Goal: Find specific page/section: Find specific page/section

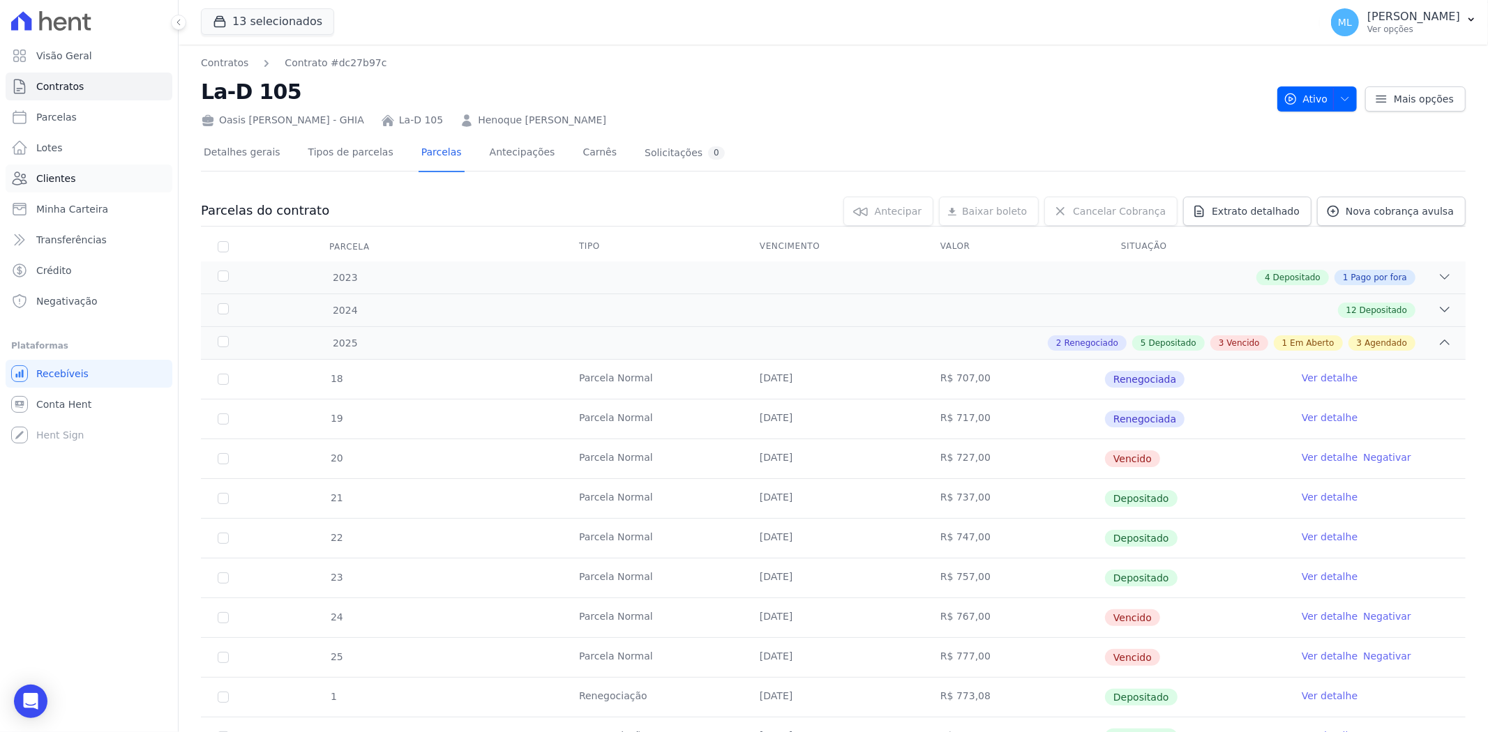
drag, startPoint x: 0, startPoint y: 0, endPoint x: 82, endPoint y: 180, distance: 197.6
click at [82, 180] on link "Clientes" at bounding box center [89, 179] width 167 height 28
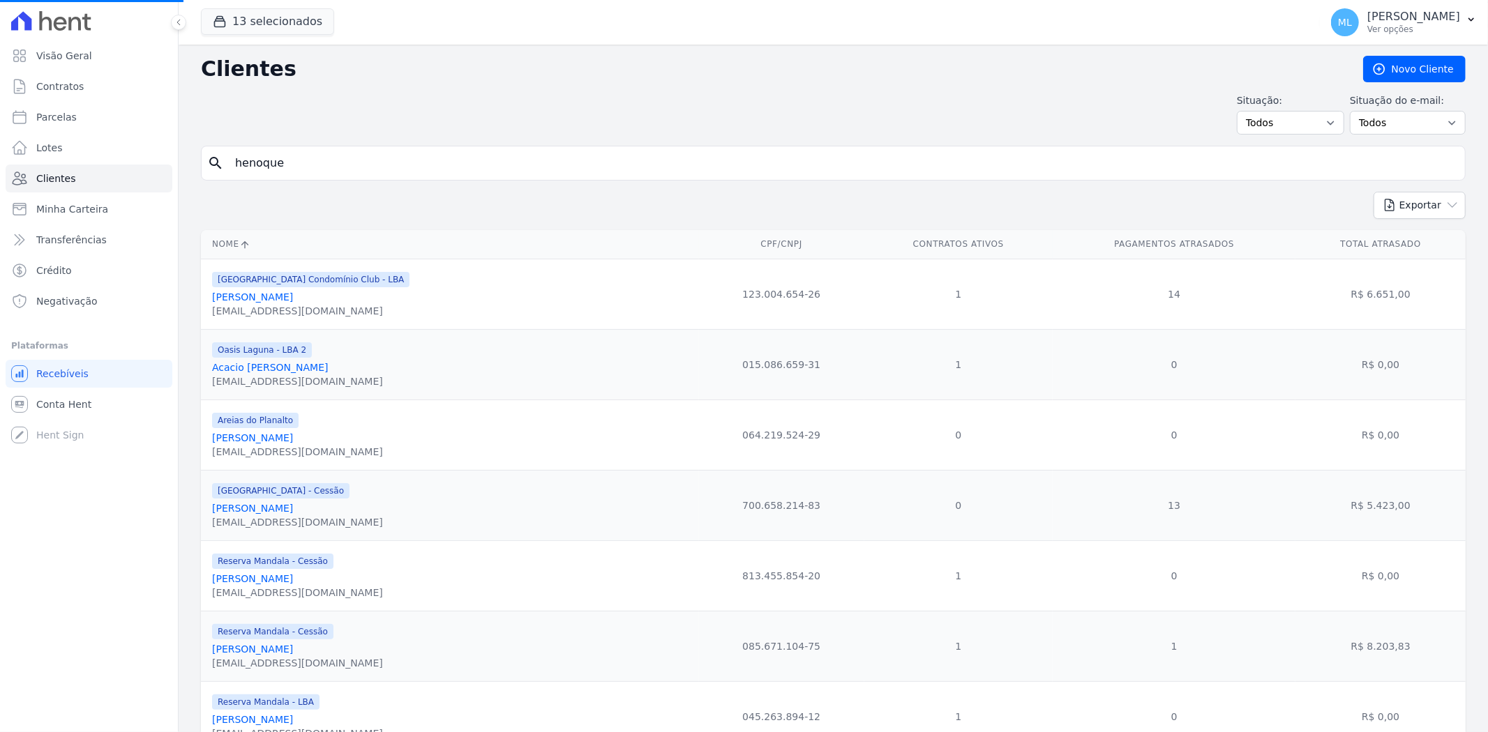
click at [371, 164] on input "henoque" at bounding box center [843, 163] width 1232 height 28
click at [371, 164] on input "search" at bounding box center [843, 163] width 1232 height 28
type input "cleriston"
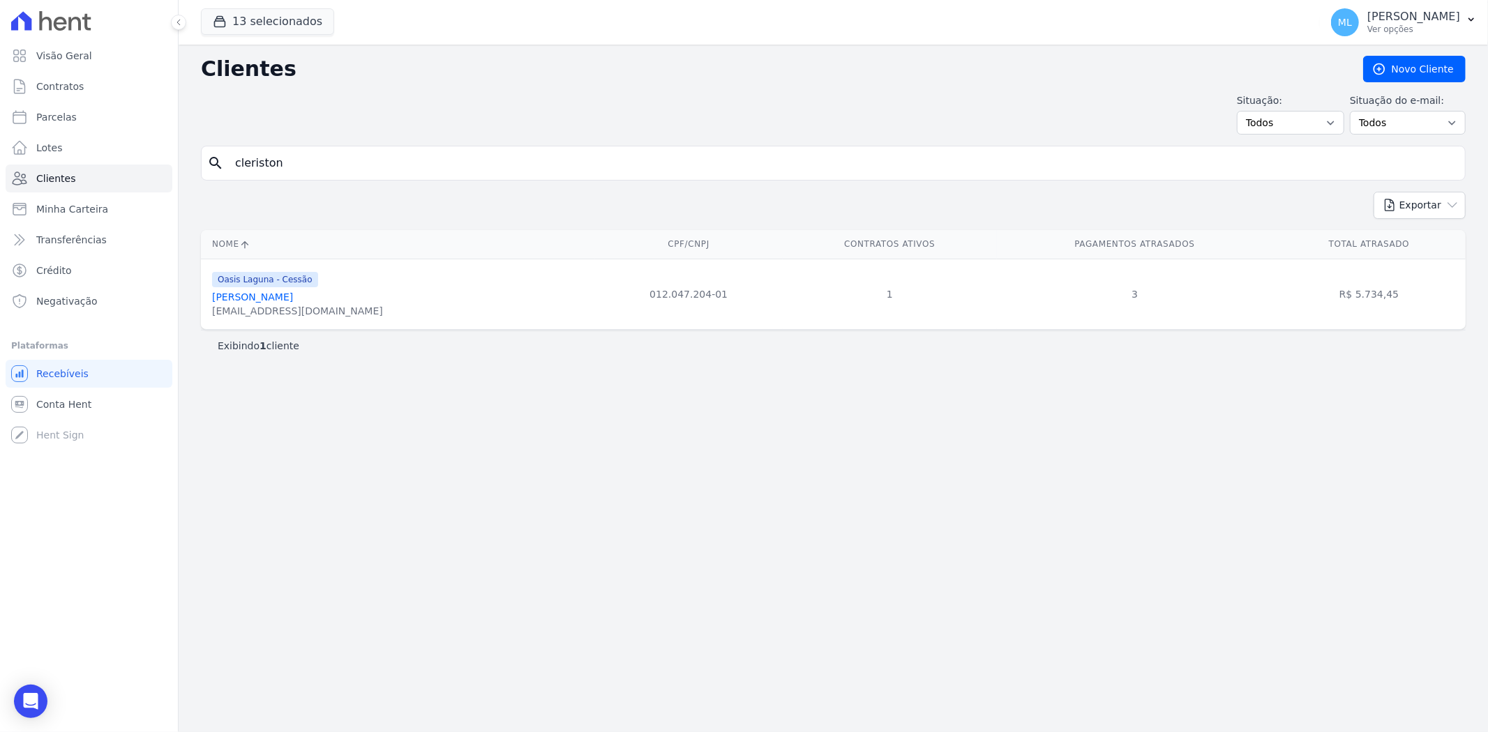
click at [293, 295] on link "[PERSON_NAME]" at bounding box center [252, 297] width 81 height 11
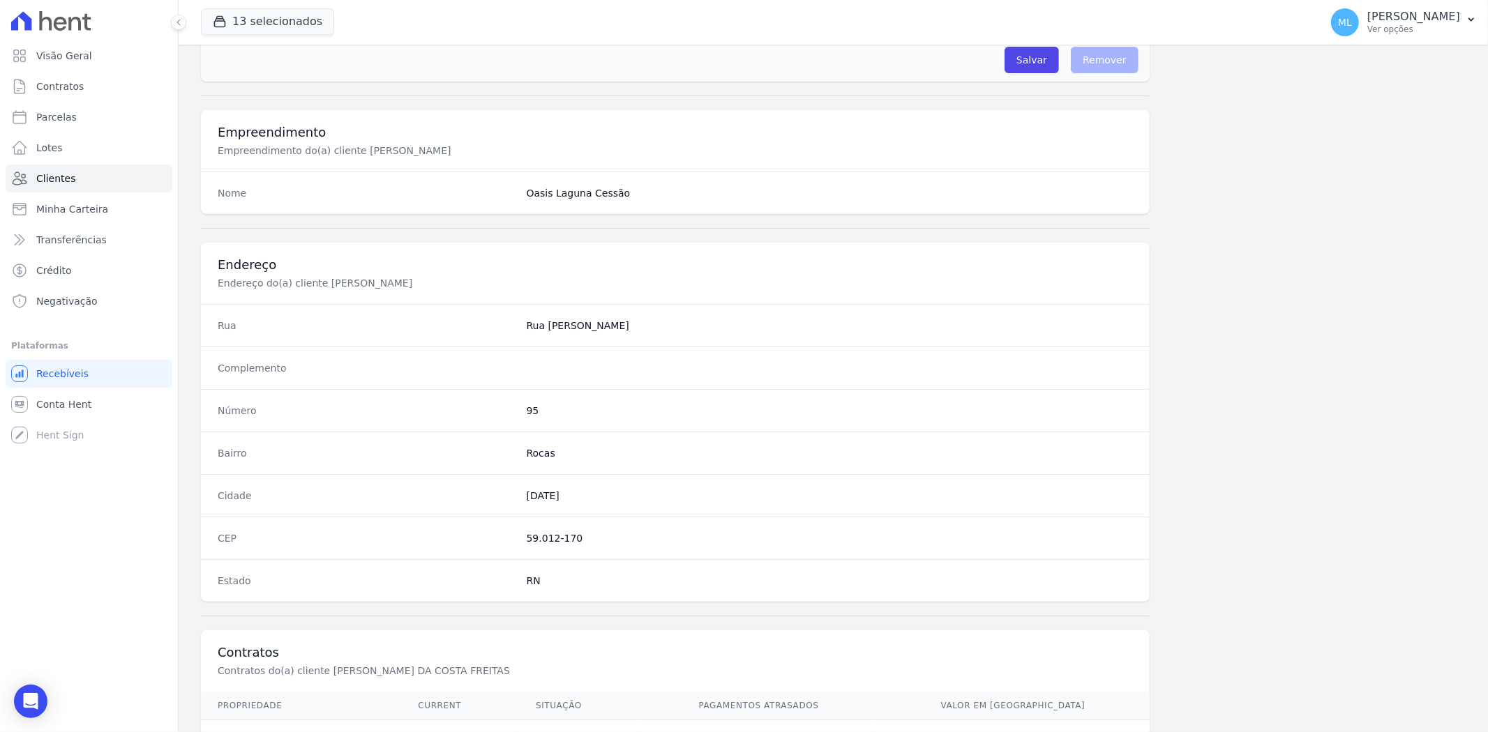
scroll to position [575, 0]
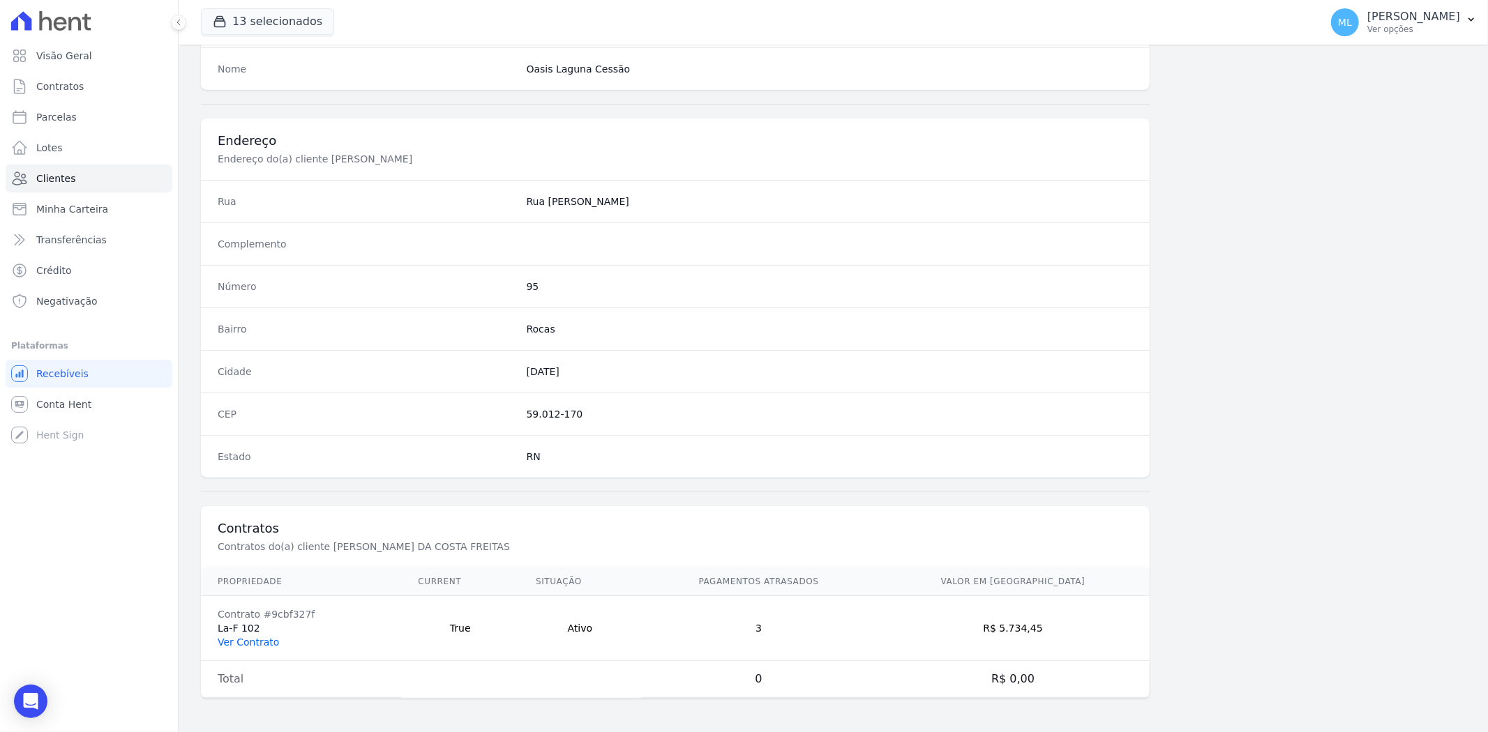
click at [259, 642] on link "Ver Contrato" at bounding box center [248, 642] width 61 height 11
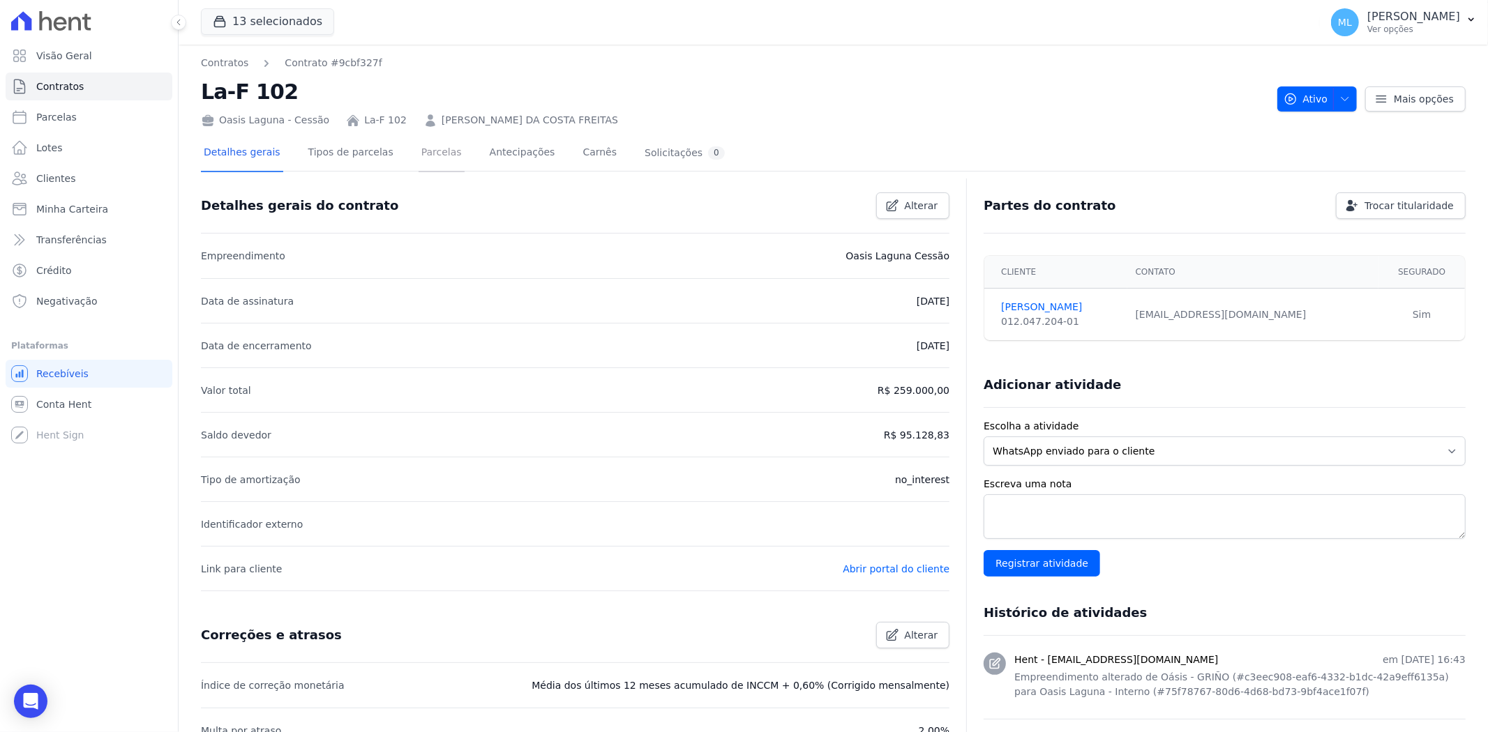
click at [418, 164] on link "Parcelas" at bounding box center [441, 153] width 46 height 37
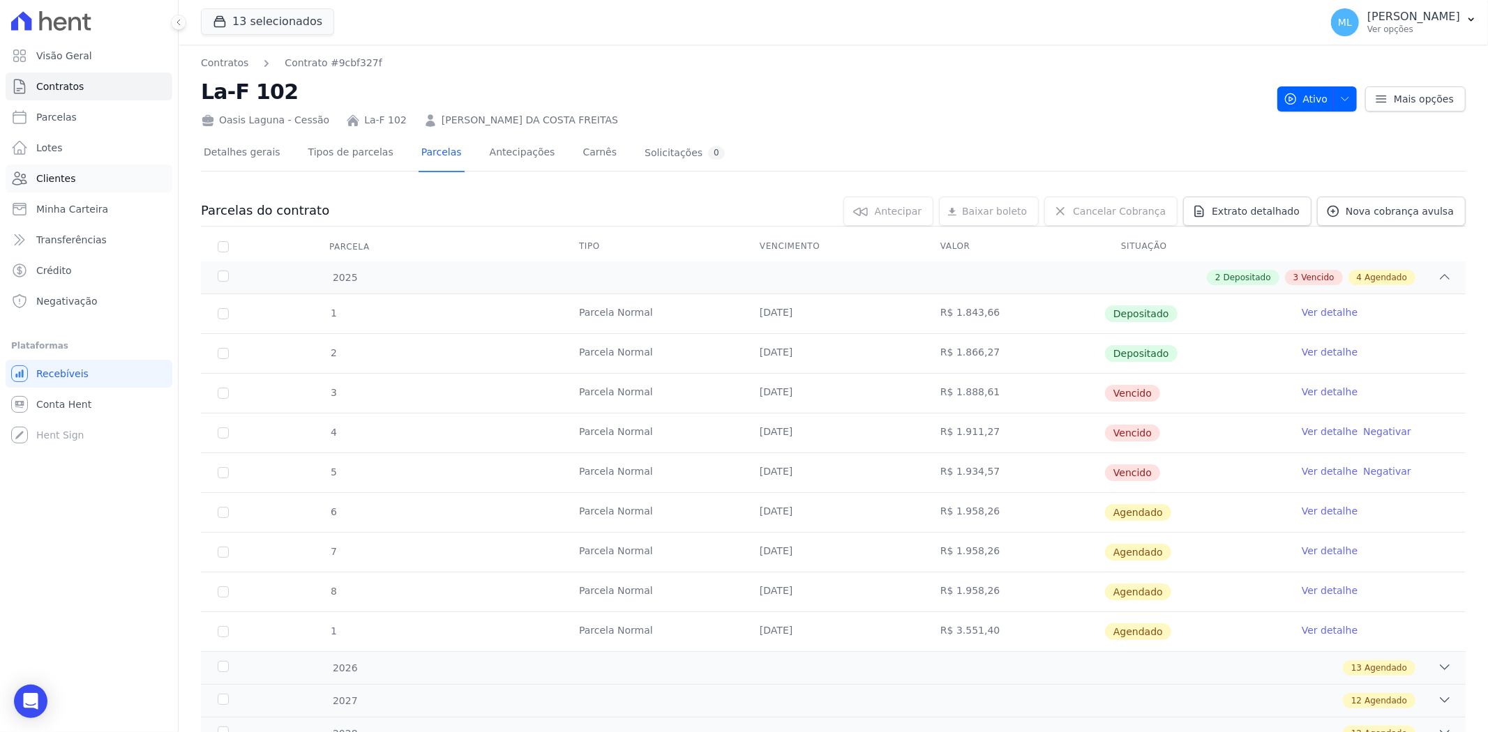
click at [108, 175] on link "Clientes" at bounding box center [89, 179] width 167 height 28
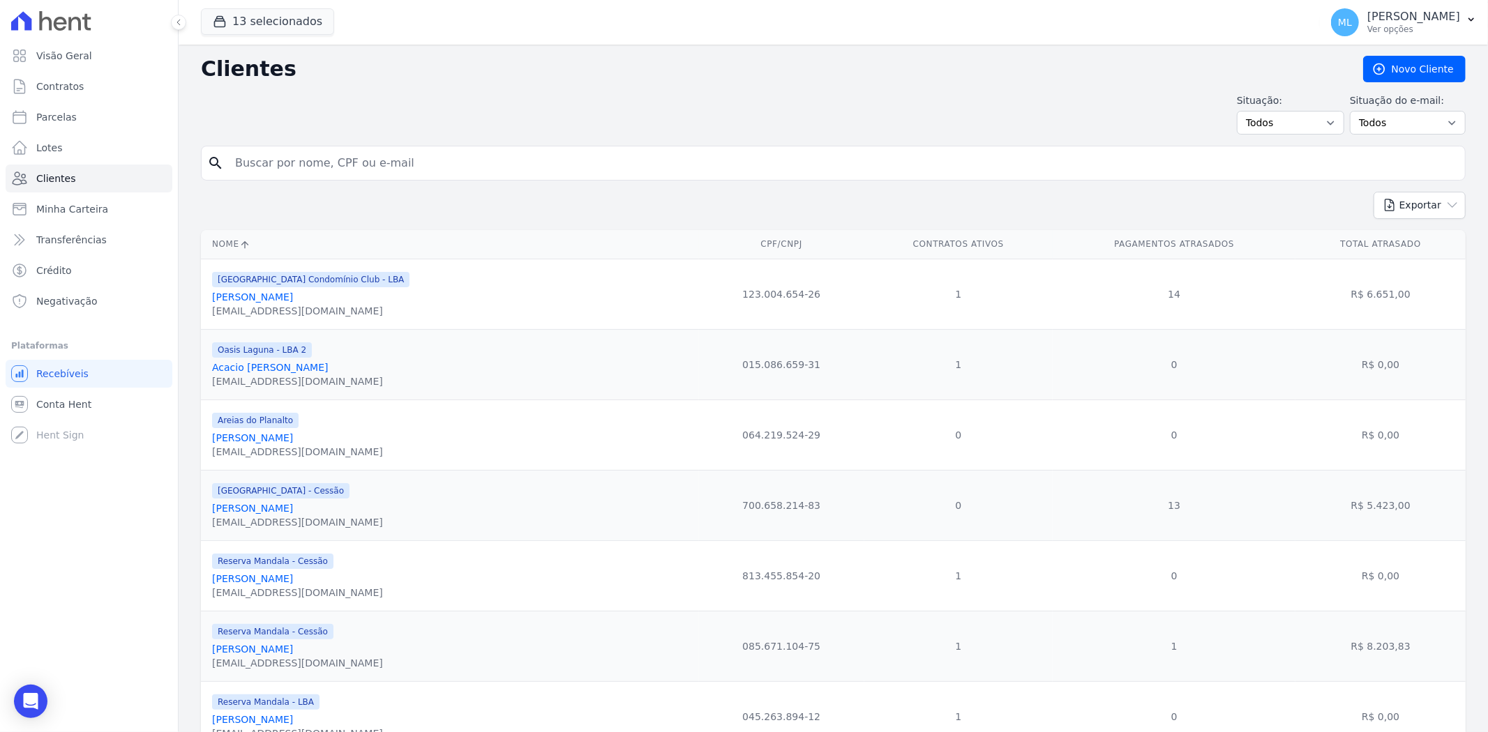
click at [415, 151] on input "search" at bounding box center [843, 163] width 1232 height 28
type input "[PERSON_NAME]"
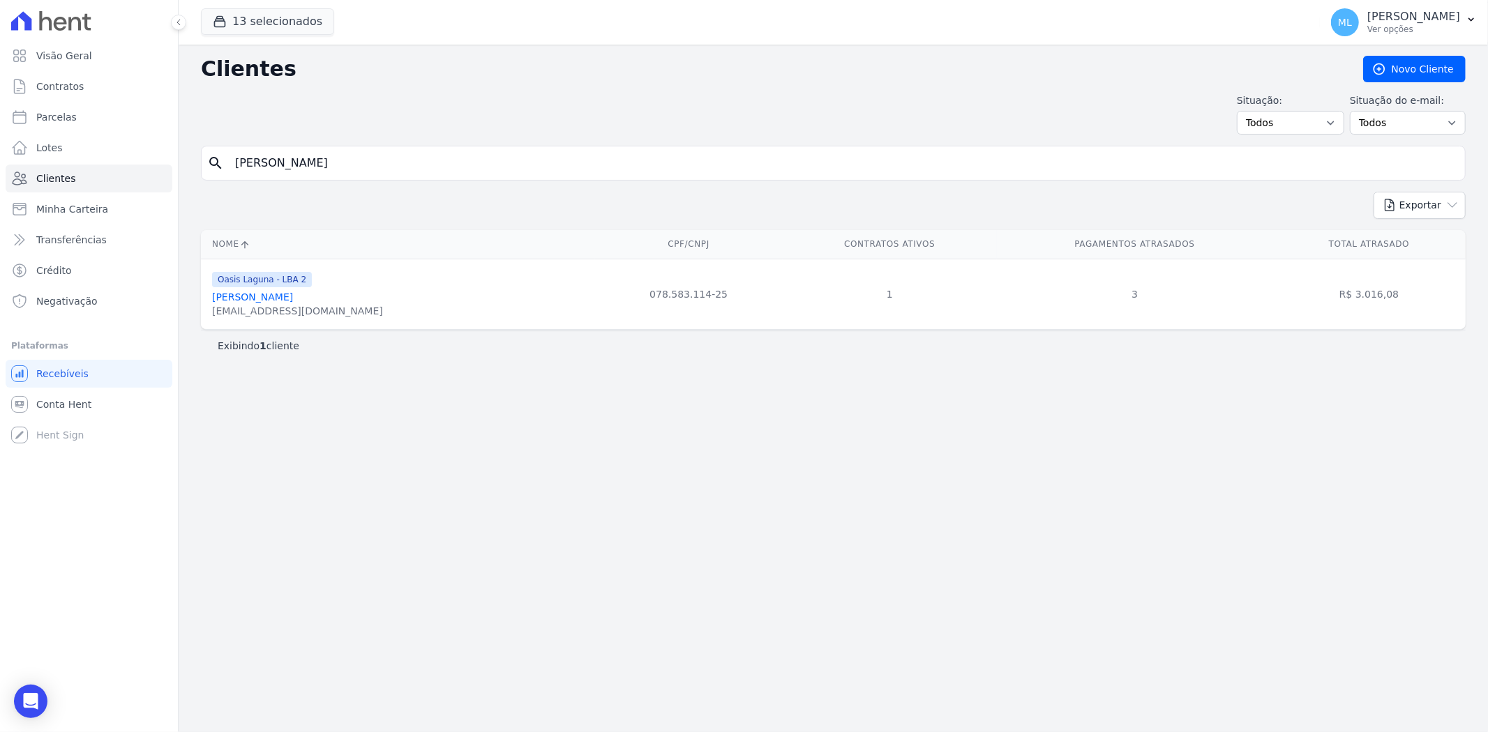
click at [286, 292] on link "[PERSON_NAME]" at bounding box center [252, 297] width 81 height 11
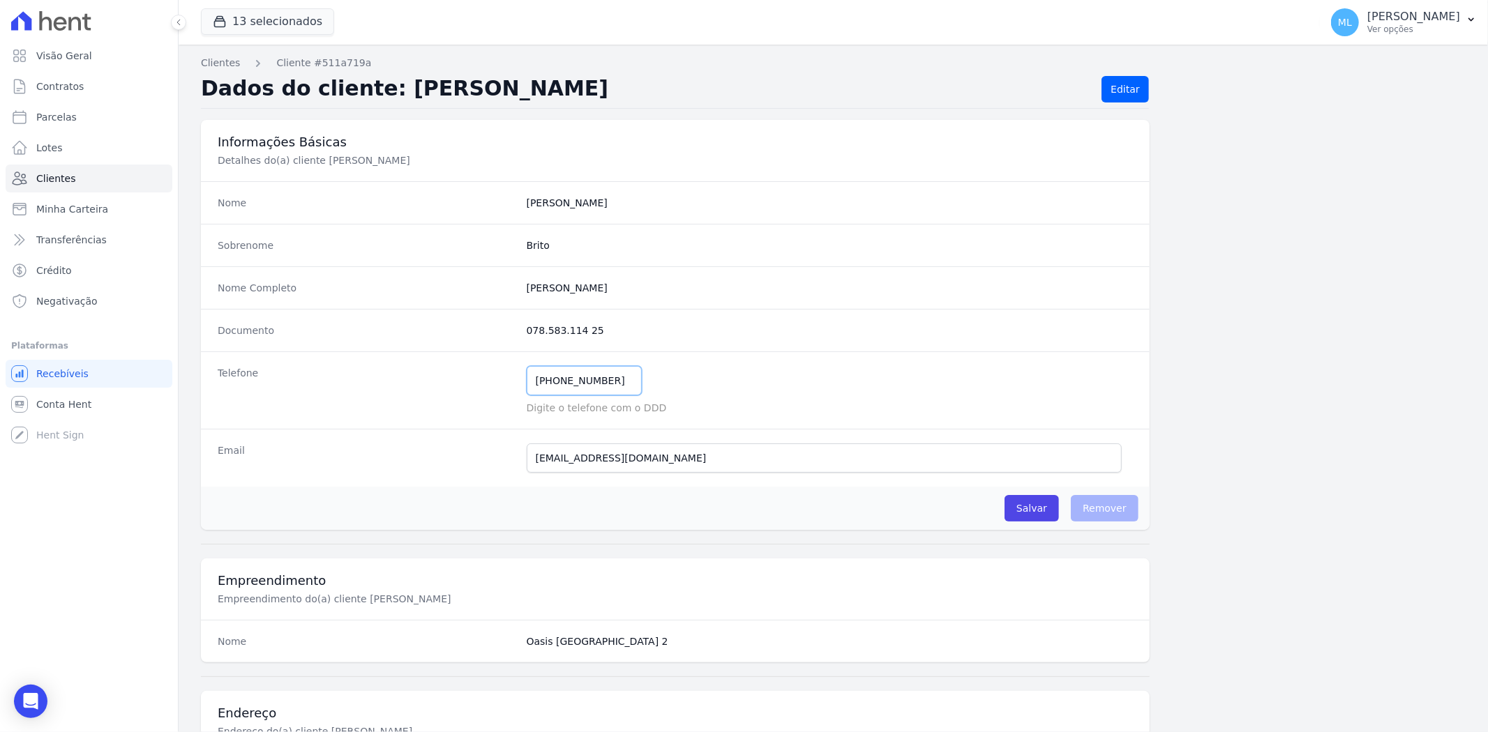
drag, startPoint x: 609, startPoint y: 386, endPoint x: 428, endPoint y: 297, distance: 201.5
click at [417, 375] on div "Telefone [PHONE_NUMBER] Mensagem de SMS ainda não enviada.. Mensagem de [PERSON…" at bounding box center [675, 389] width 948 height 77
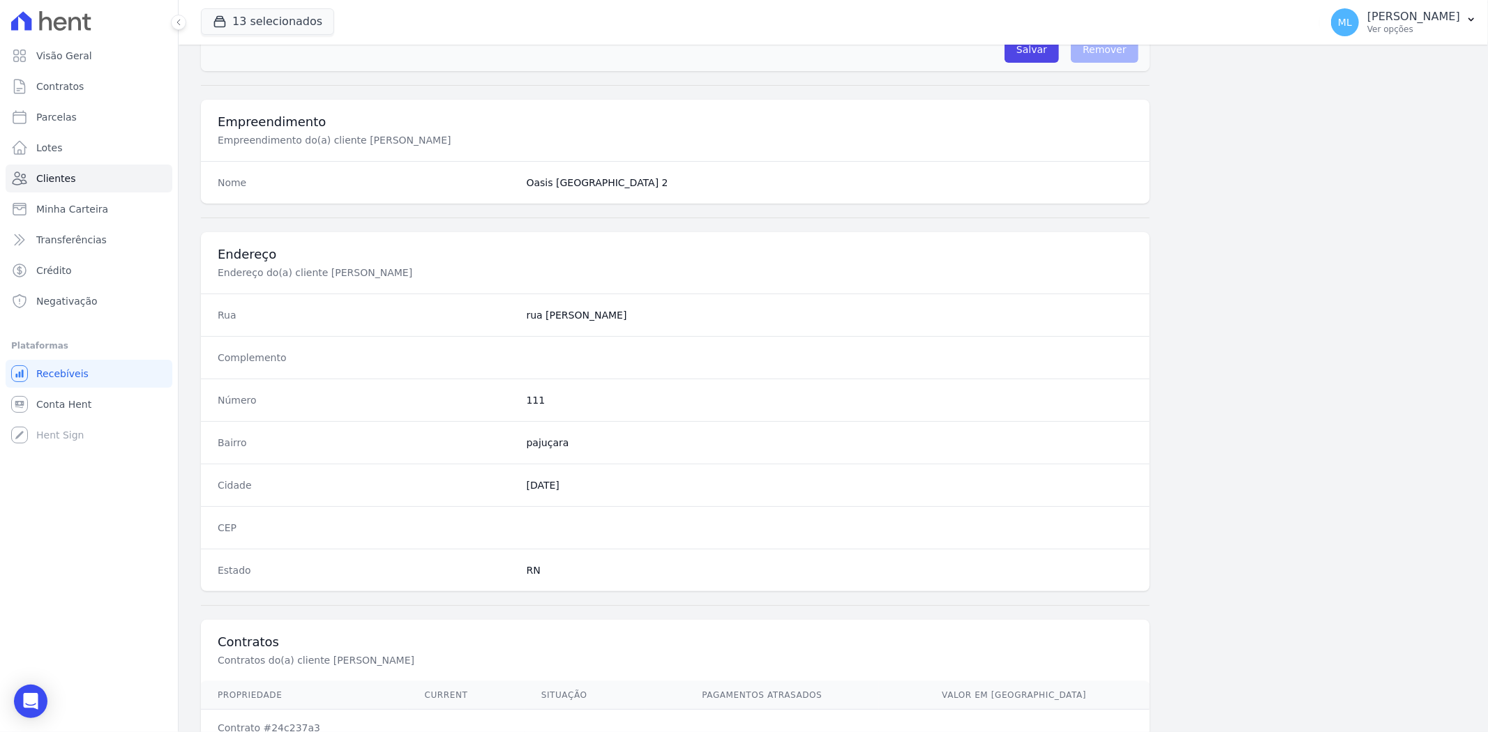
scroll to position [575, 0]
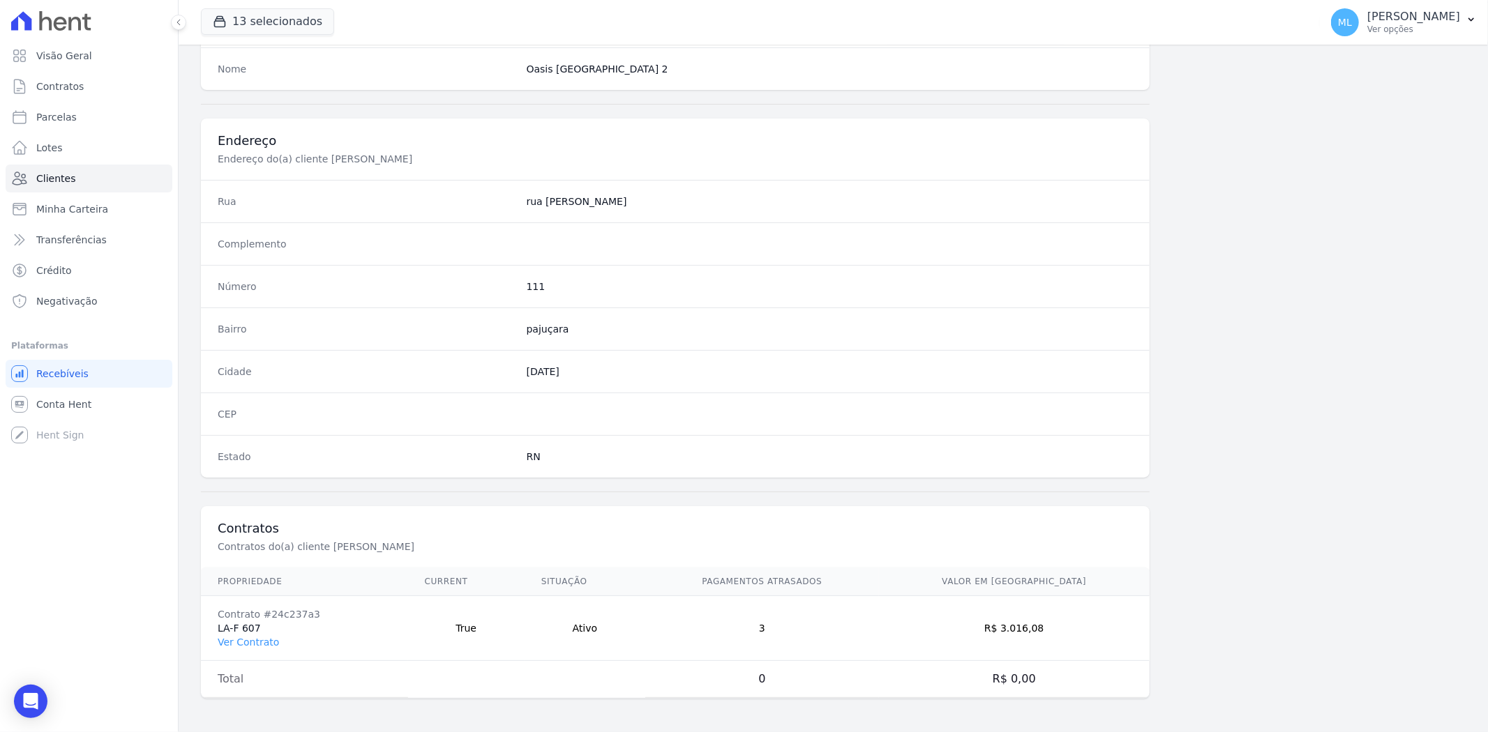
click at [247, 649] on td "Contrato #24c237a3 LA-F 607 Ver Contrato" at bounding box center [304, 628] width 207 height 65
click at [252, 640] on td "Contrato #24c237a3 LA-F 607 Ver Contrato" at bounding box center [304, 628] width 207 height 65
click at [252, 640] on link "Ver Contrato" at bounding box center [248, 642] width 61 height 11
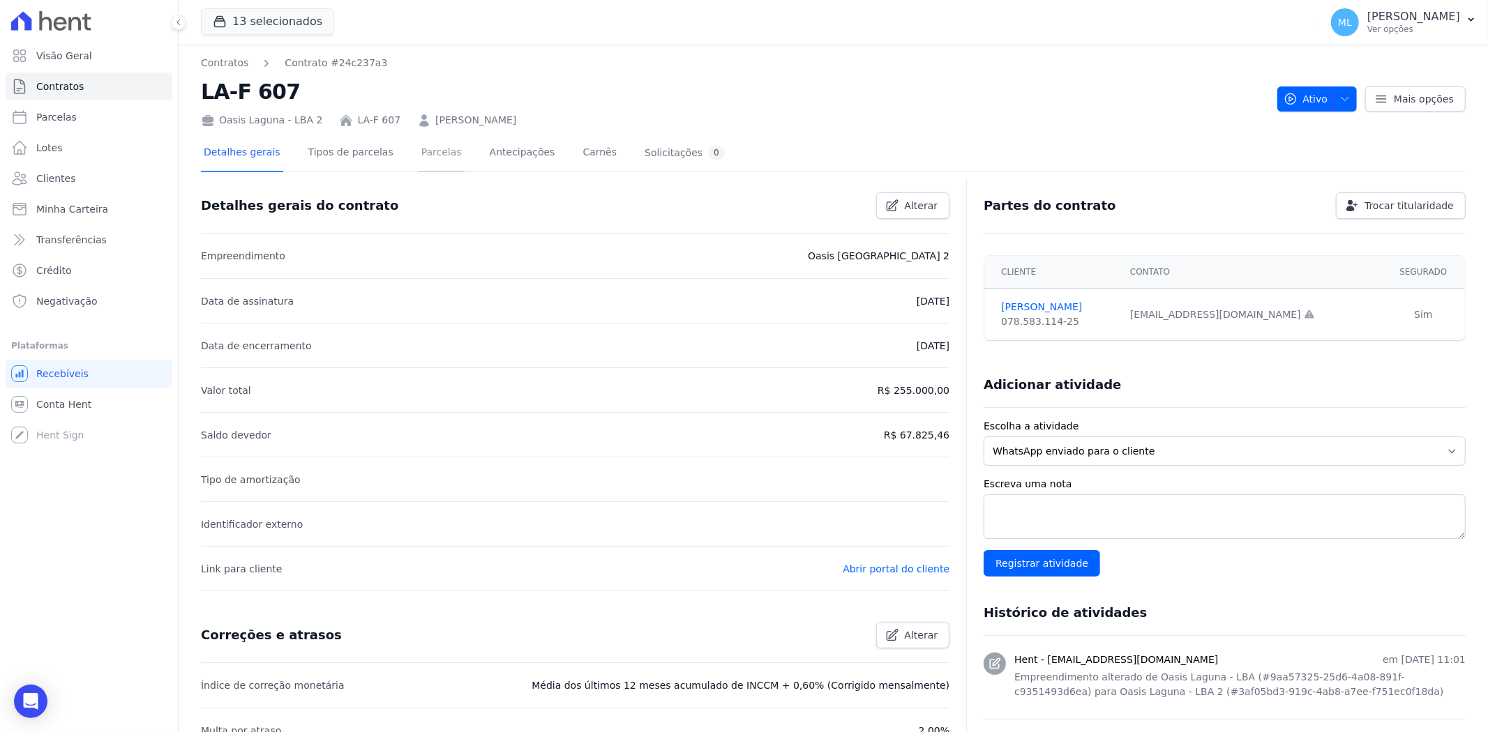
click at [418, 166] on link "Parcelas" at bounding box center [441, 153] width 46 height 37
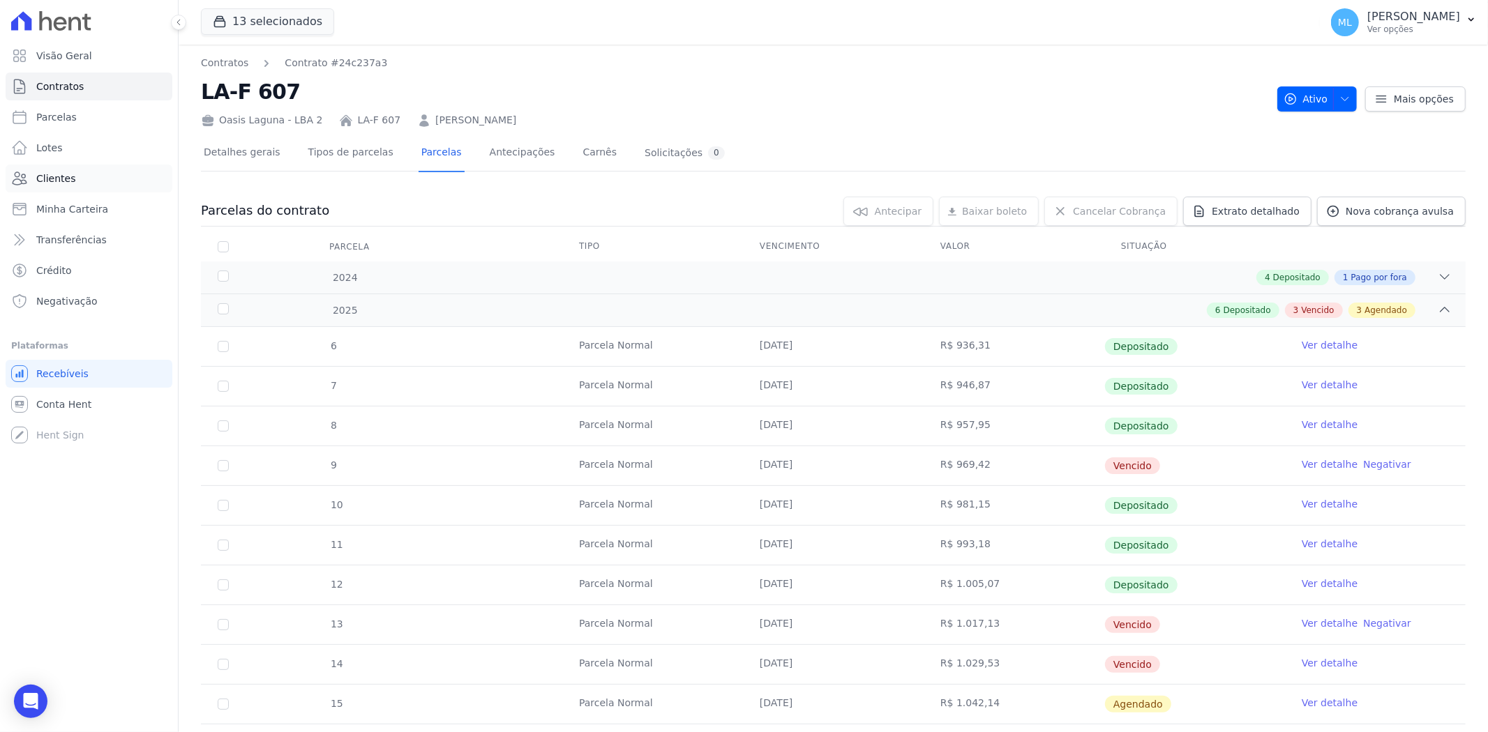
click at [91, 173] on link "Clientes" at bounding box center [89, 179] width 167 height 28
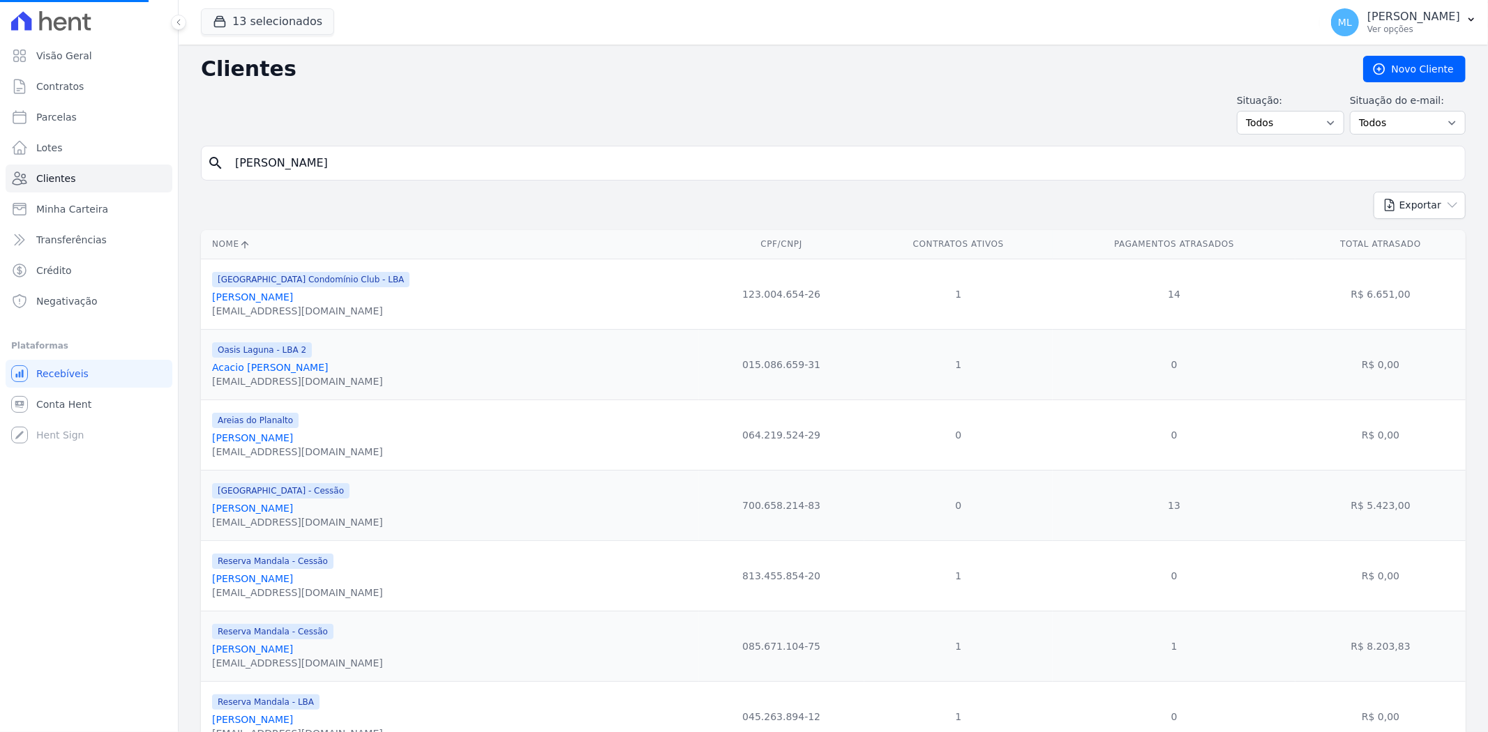
click at [469, 158] on input "[PERSON_NAME]" at bounding box center [843, 163] width 1232 height 28
drag, startPoint x: 469, startPoint y: 158, endPoint x: 165, endPoint y: 161, distance: 304.1
click at [165, 161] on div "Visão Geral Contratos [GEOGRAPHIC_DATA] Lotes Clientes Minha Carteira Transferê…" at bounding box center [744, 366] width 1488 height 732
click at [326, 164] on input "search" at bounding box center [843, 163] width 1232 height 28
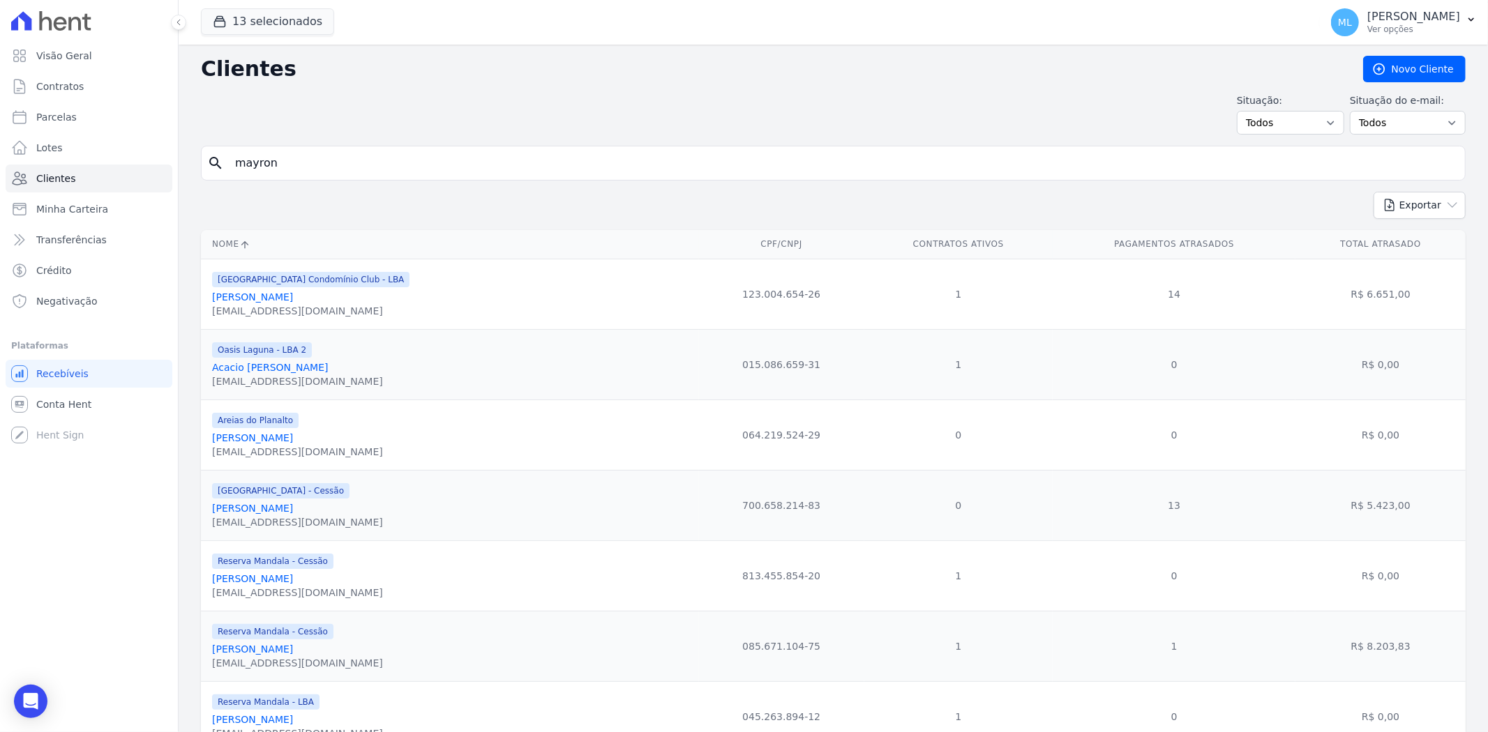
type input "mayron"
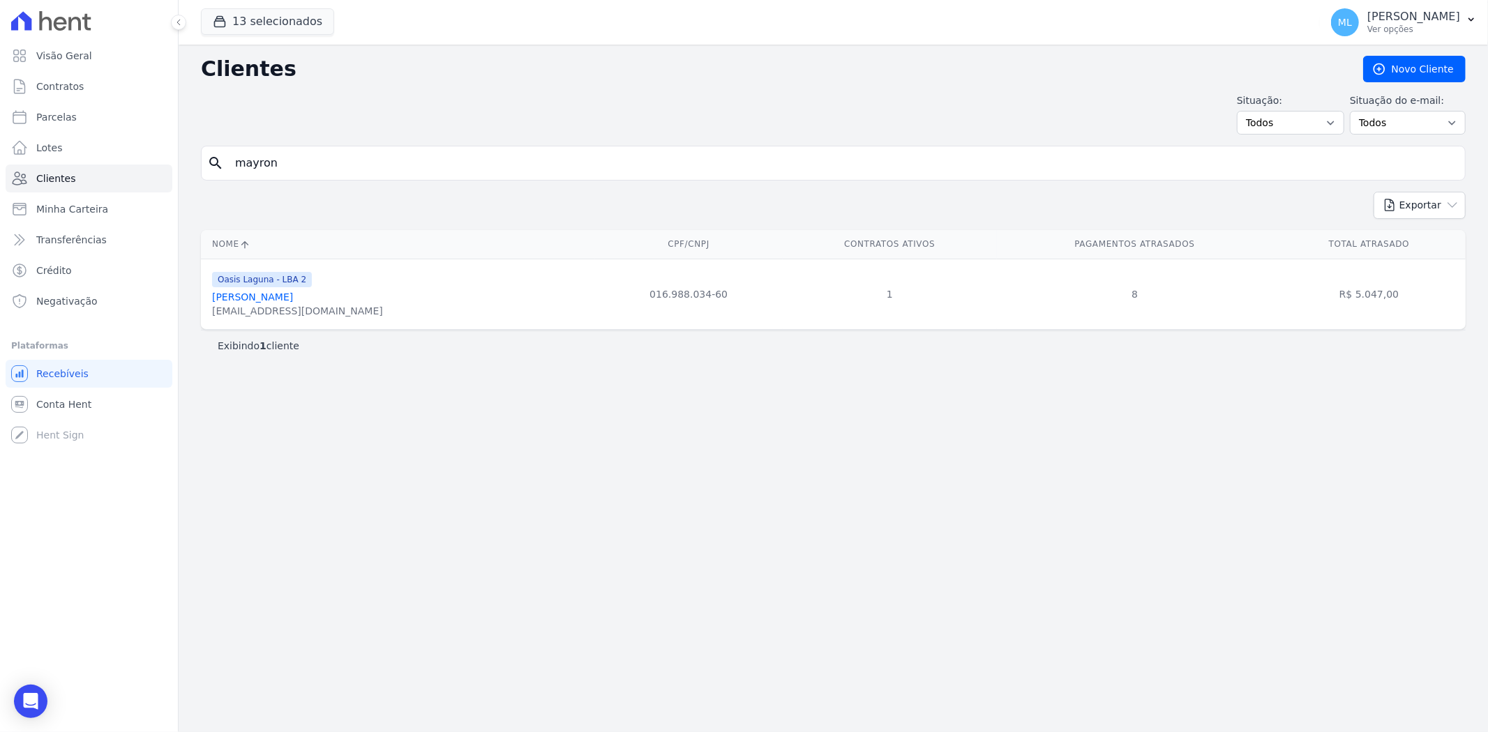
click at [293, 293] on link "[PERSON_NAME]" at bounding box center [252, 297] width 81 height 11
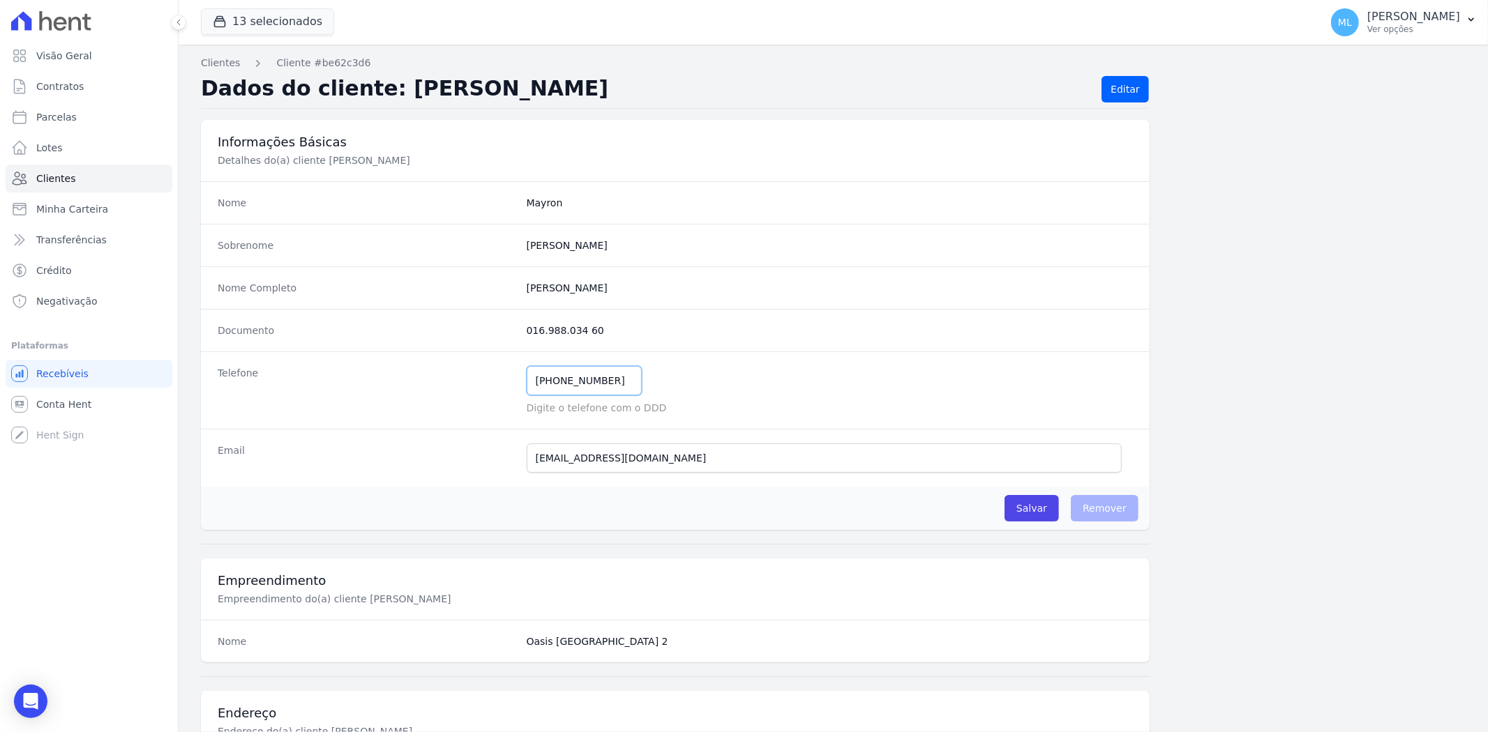
drag, startPoint x: 612, startPoint y: 379, endPoint x: 450, endPoint y: 375, distance: 161.9
click at [451, 375] on div "Telefone [PHONE_NUMBER] Mensagem de SMS ainda não enviada.. Mensagem de [PERSON…" at bounding box center [675, 389] width 948 height 77
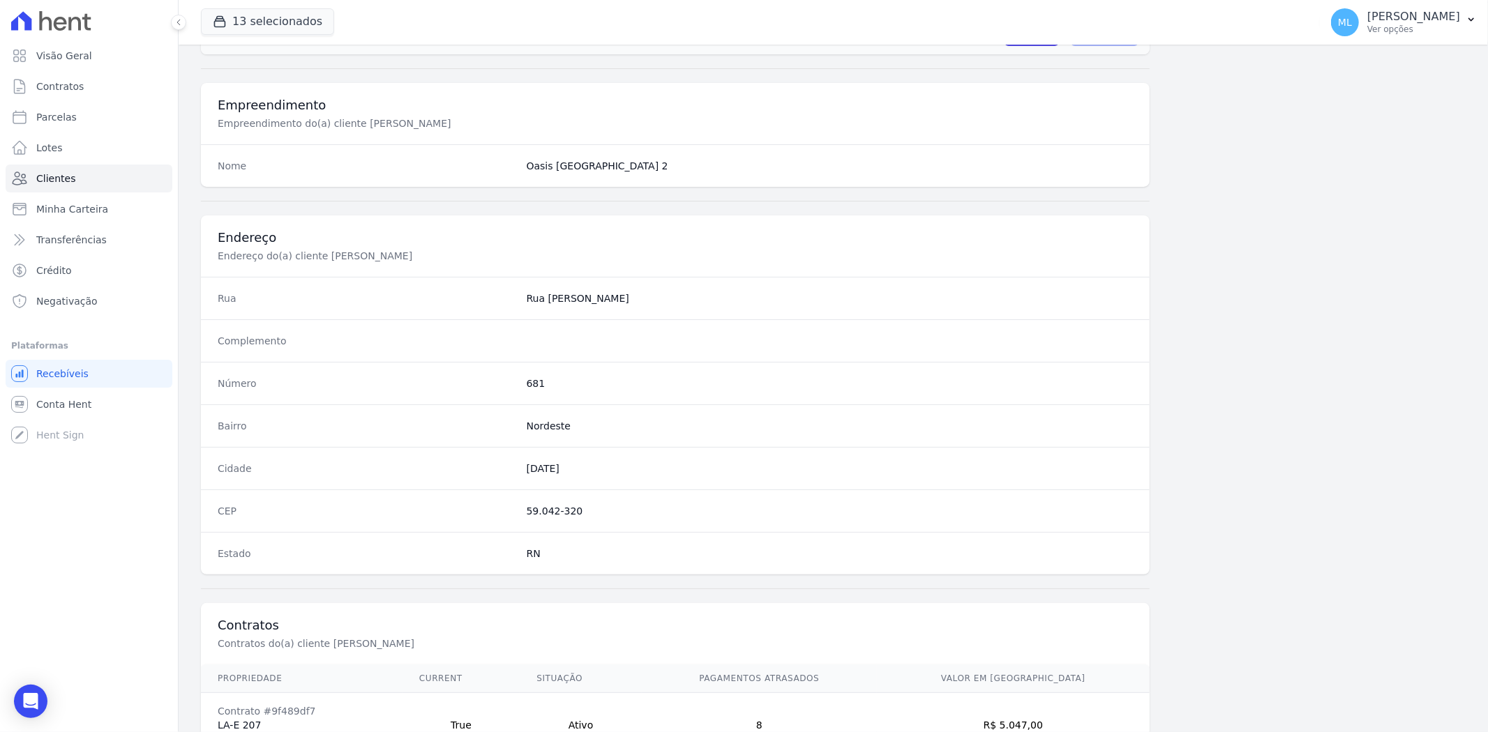
scroll to position [575, 0]
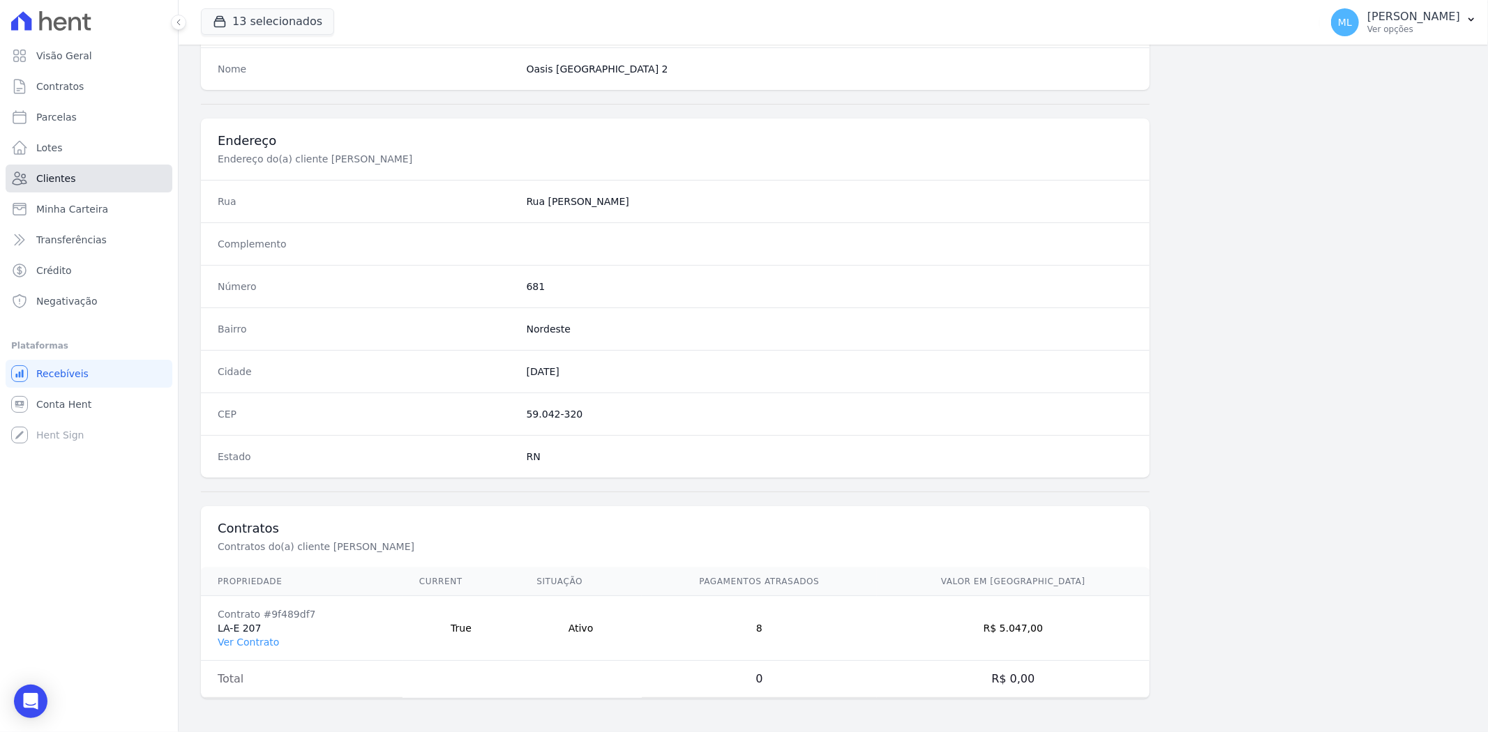
click at [127, 176] on link "Clientes" at bounding box center [89, 179] width 167 height 28
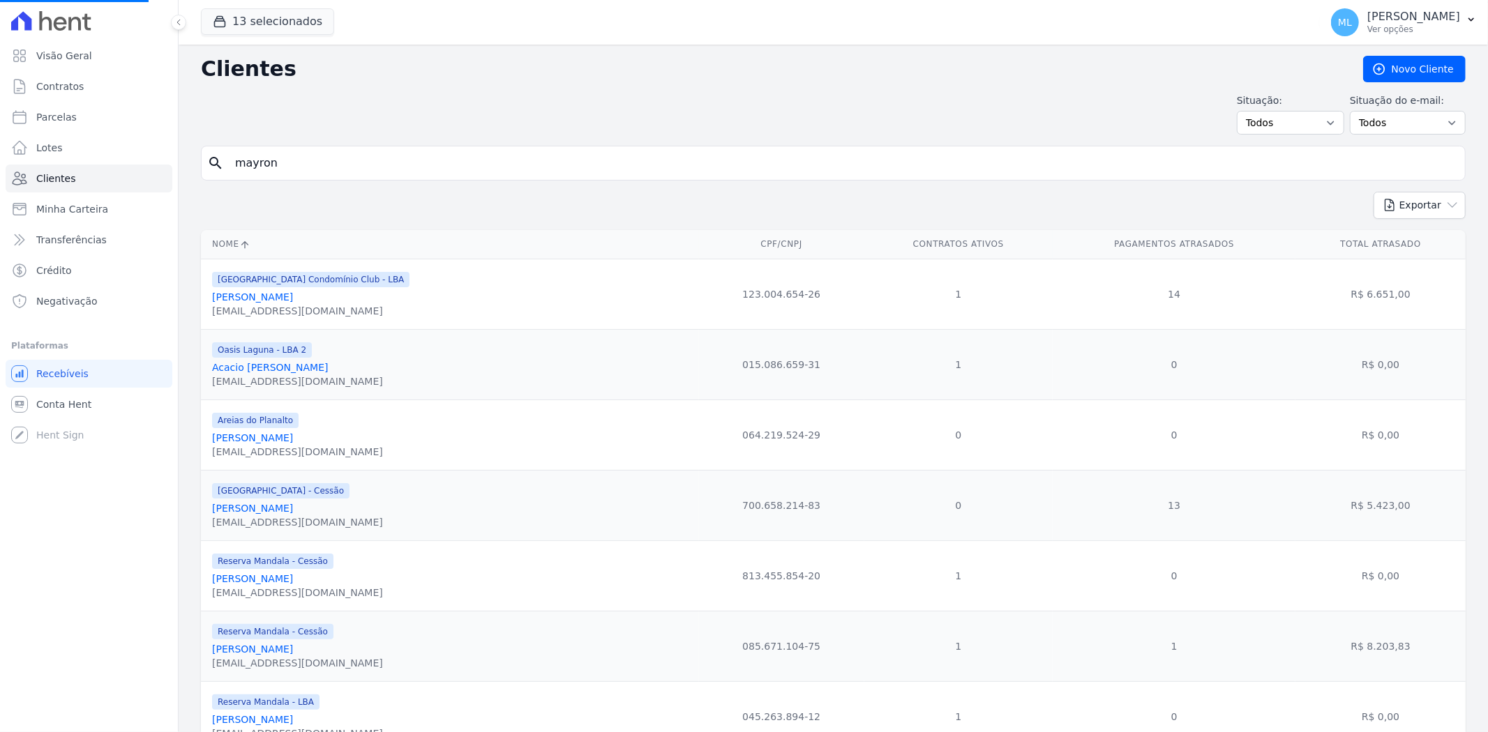
drag, startPoint x: 443, startPoint y: 164, endPoint x: 175, endPoint y: 153, distance: 268.0
click at [175, 153] on div "Visão Geral Contratos [GEOGRAPHIC_DATA] Lotes Clientes Minha Carteira Transferê…" at bounding box center [744, 366] width 1488 height 732
type input "fr"
click at [354, 155] on input "search" at bounding box center [843, 163] width 1232 height 28
type input "[PERSON_NAME]"
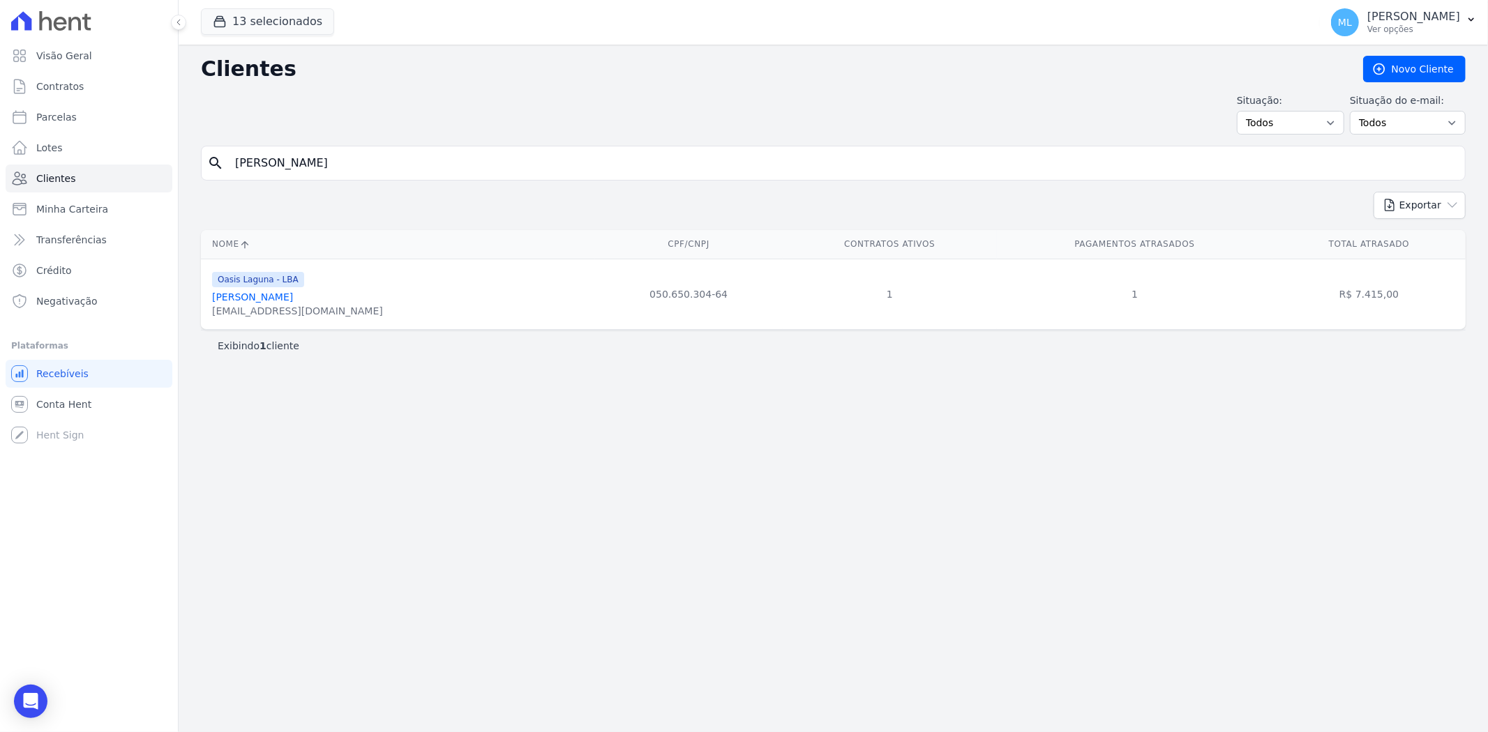
click at [293, 300] on link "[PERSON_NAME]" at bounding box center [252, 297] width 81 height 11
